Goal: Information Seeking & Learning: Learn about a topic

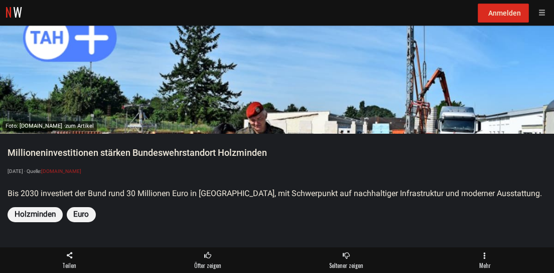
scroll to position [8, 0]
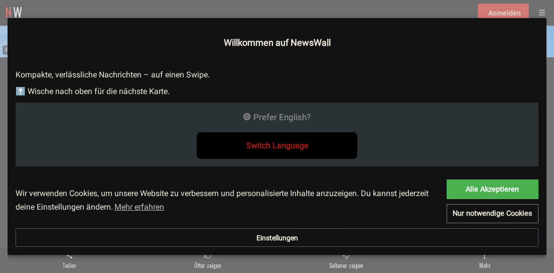
click at [295, 132] on button "Switch Language" at bounding box center [277, 145] width 161 height 27
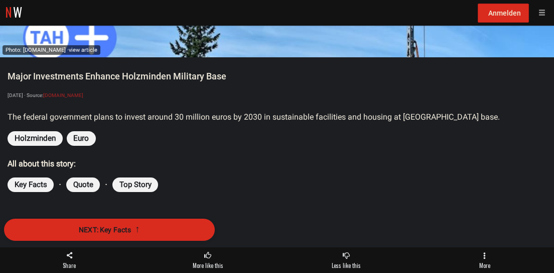
scroll to position [8, 0]
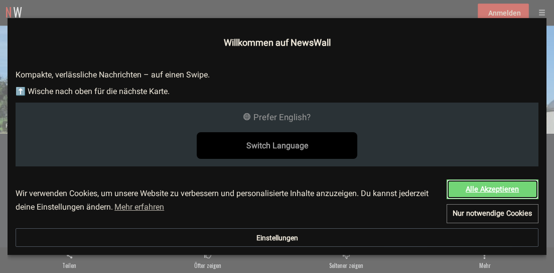
click at [461, 187] on link "Alle Akzeptieren" at bounding box center [493, 189] width 92 height 20
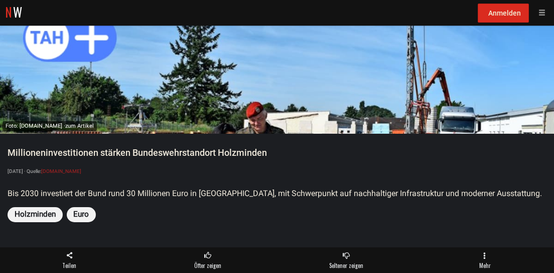
scroll to position [8, 0]
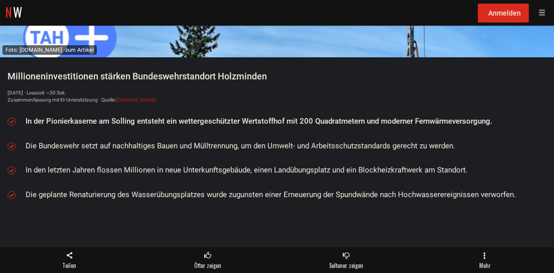
click at [87, 165] on li "In den letzten Jahren flossen Millionen in neue Unterkunftsgebäude, einen Landü…" at bounding box center [286, 170] width 522 height 11
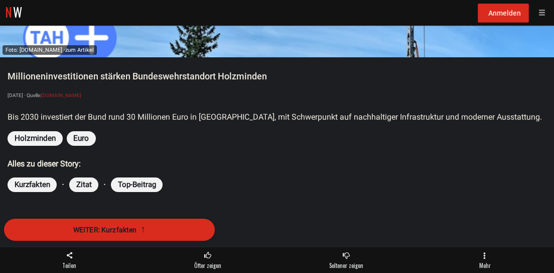
scroll to position [0, 0]
